Goal: Use online tool/utility: Utilize a website feature to perform a specific function

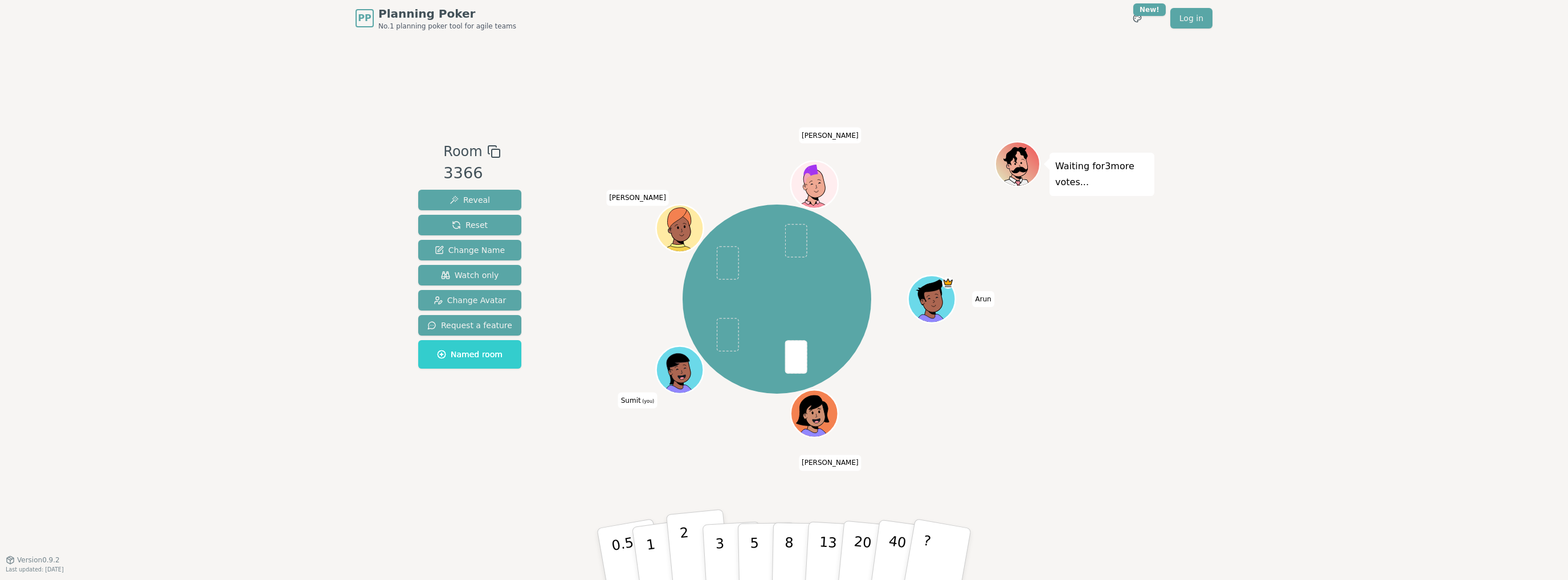
click at [690, 542] on button "2" at bounding box center [698, 554] width 65 height 91
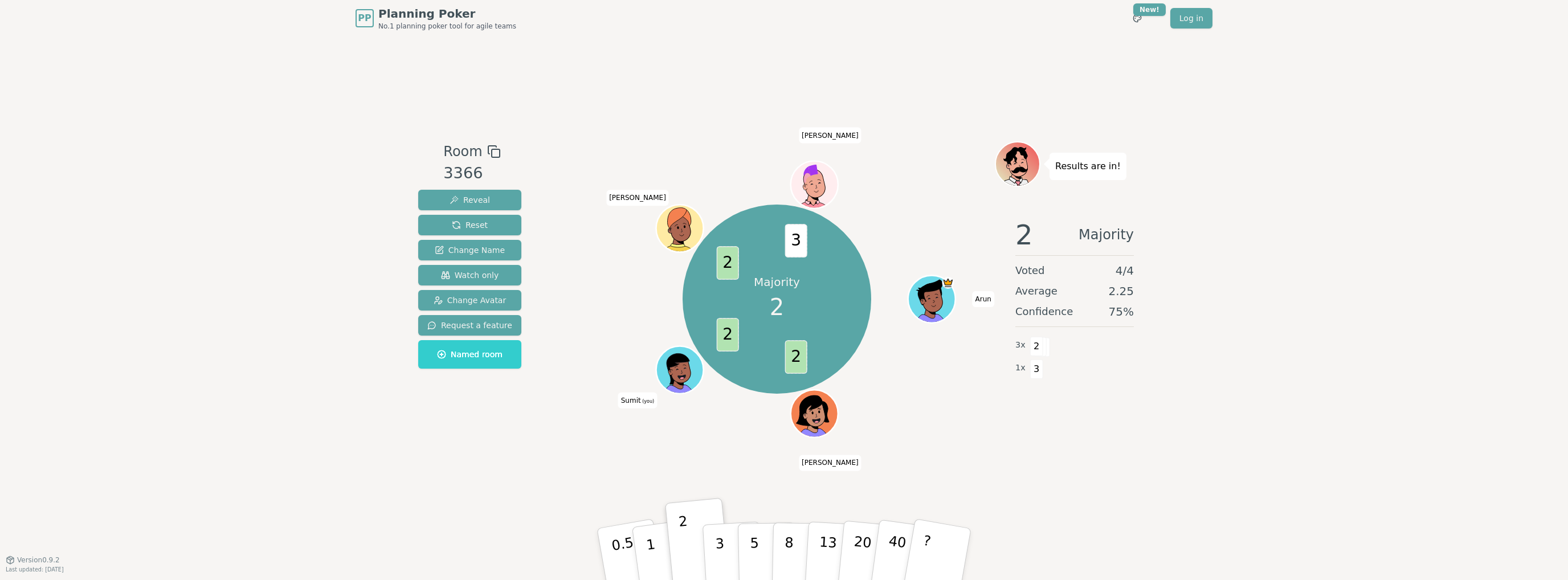
click at [1211, 326] on div "PP Planning Poker No.1 planning poker tool for agile teams Toggle theme New! Lo…" at bounding box center [784, 290] width 1568 height 580
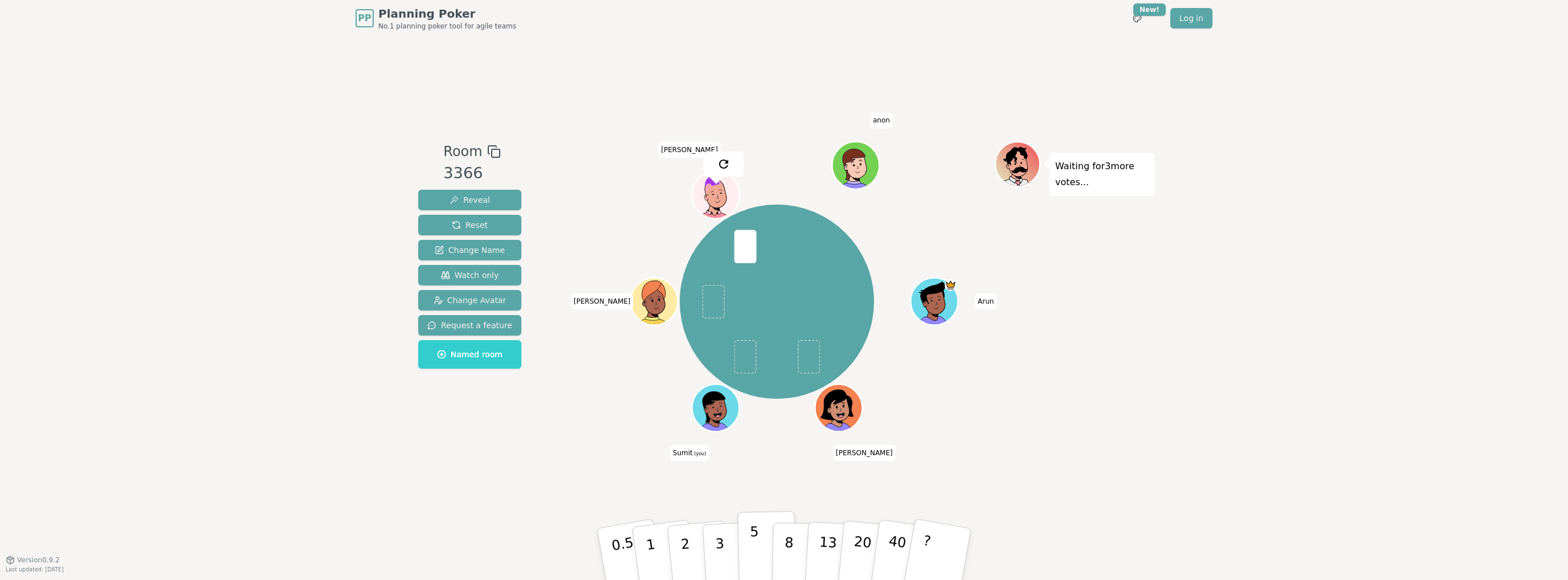
drag, startPoint x: 727, startPoint y: 562, endPoint x: 738, endPoint y: 560, distance: 11.2
click at [727, 562] on button "3" at bounding box center [733, 565] width 62 height 89
click at [725, 539] on button "3" at bounding box center [732, 554] width 62 height 89
click at [786, 547] on p "8" at bounding box center [788, 554] width 10 height 62
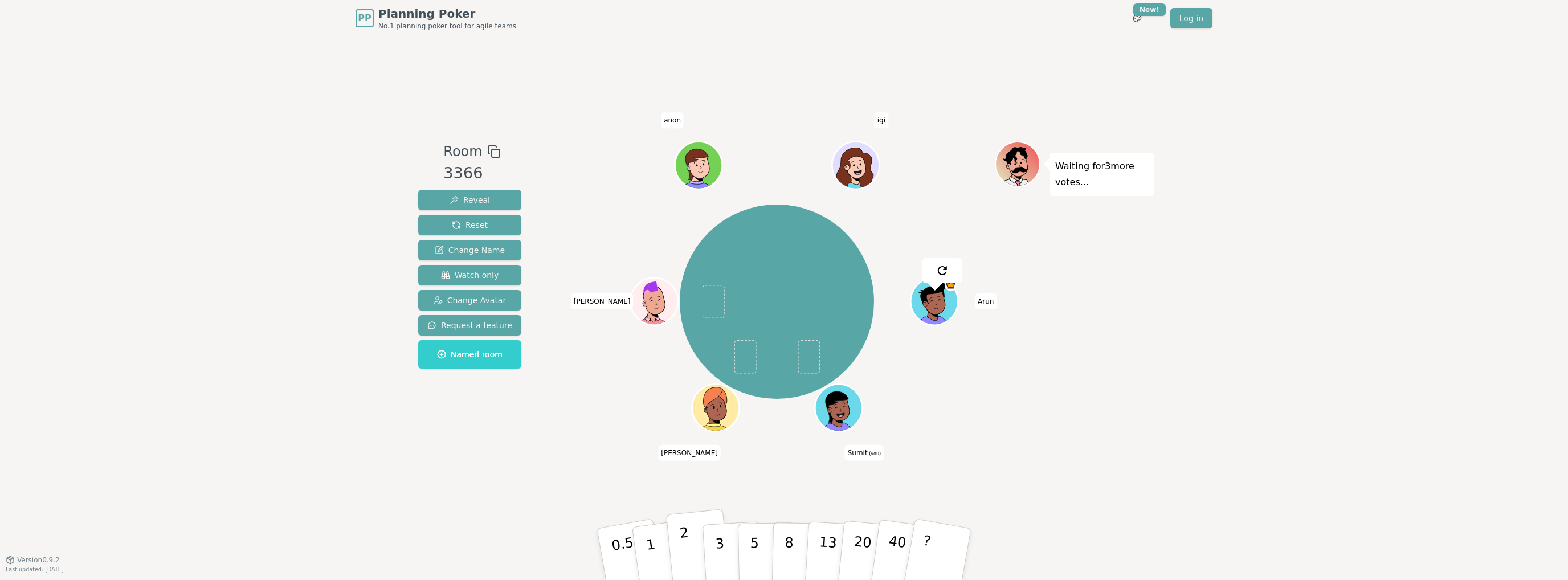
click at [685, 555] on p "2" at bounding box center [687, 555] width 15 height 62
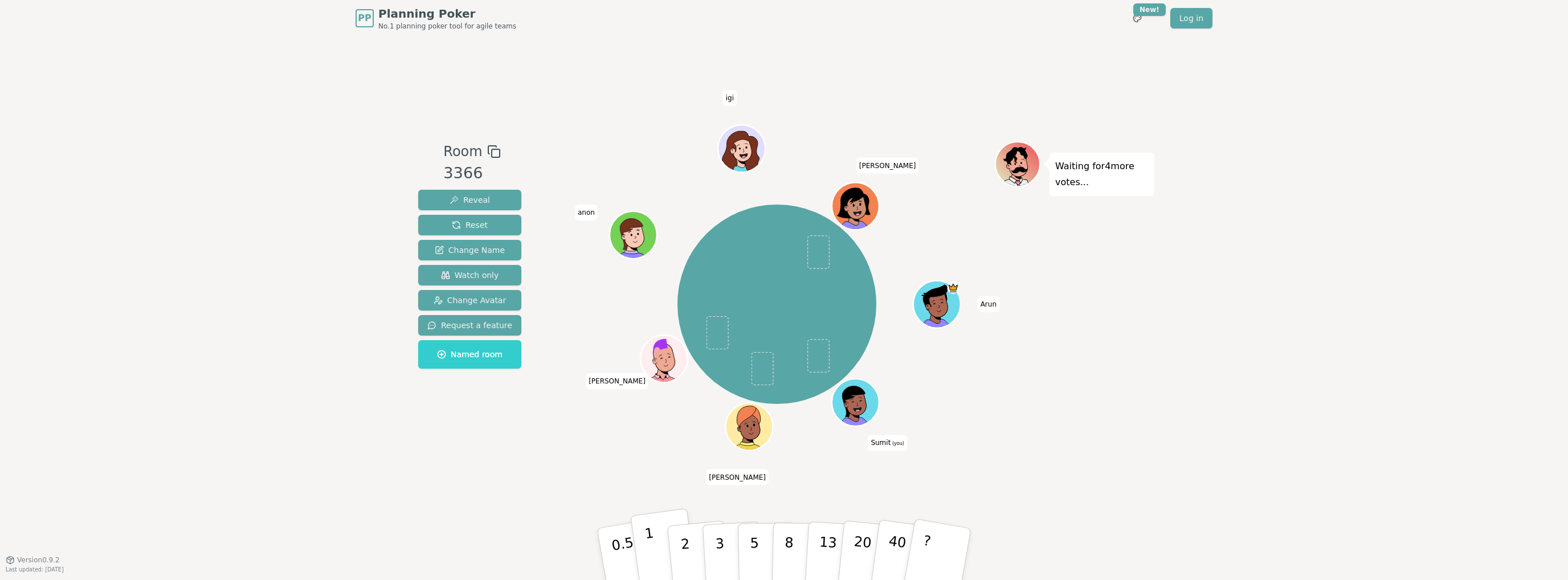
click at [655, 558] on button "1" at bounding box center [664, 554] width 68 height 93
click at [1271, 252] on div "PP Planning Poker No.1 planning poker tool for agile teams Toggle theme New! Lo…" at bounding box center [784, 290] width 1568 height 580
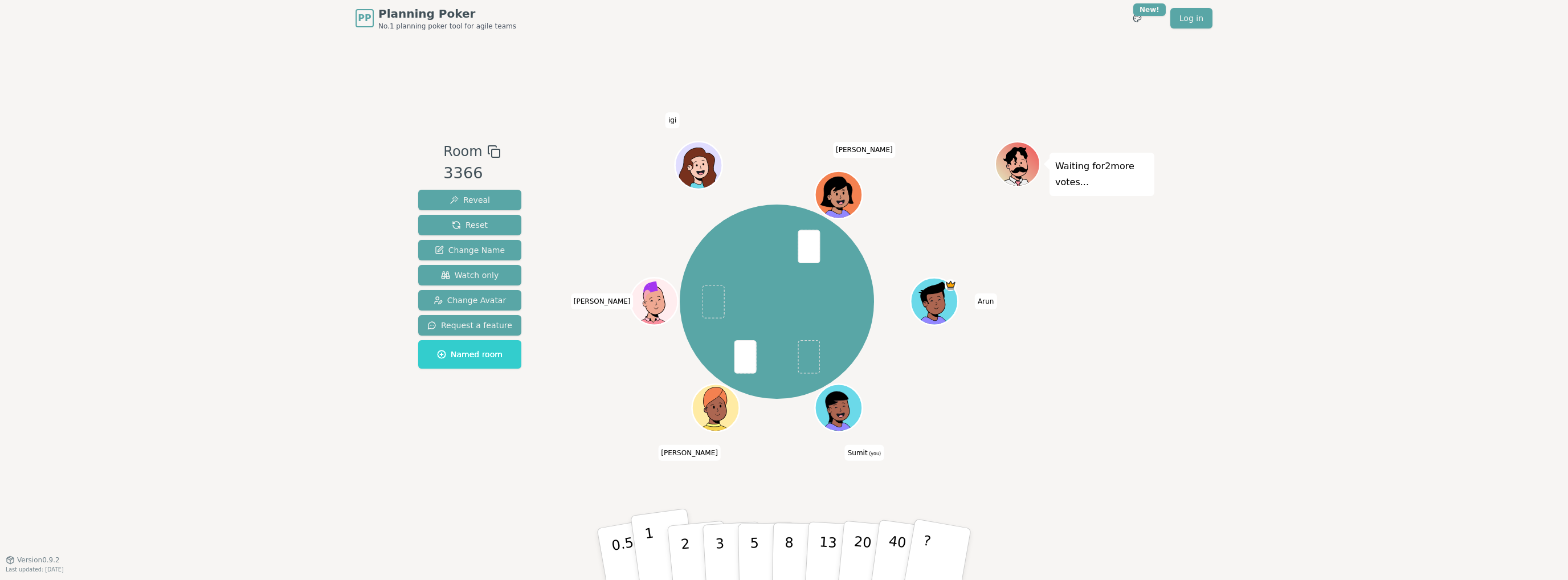
click at [653, 561] on p "1" at bounding box center [652, 555] width 17 height 62
